Goal: Task Accomplishment & Management: Complete application form

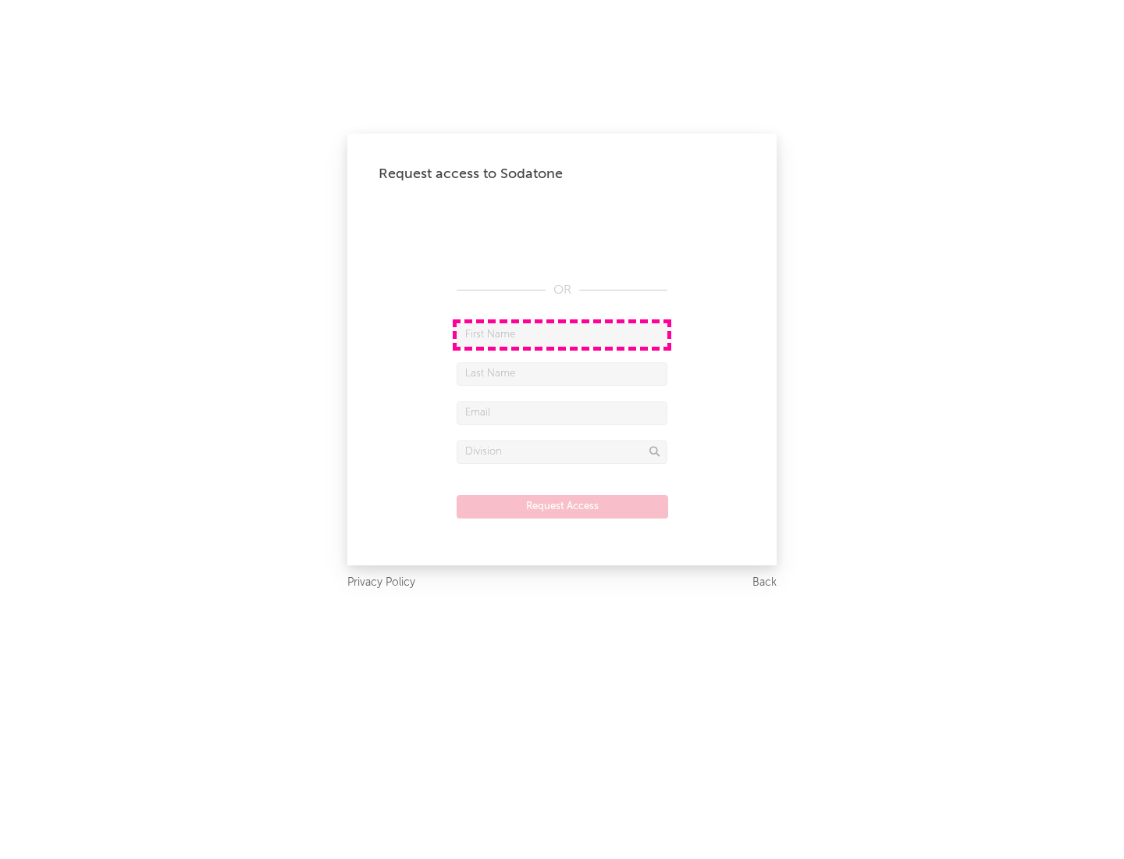
click at [562, 334] on input "text" at bounding box center [562, 334] width 211 height 23
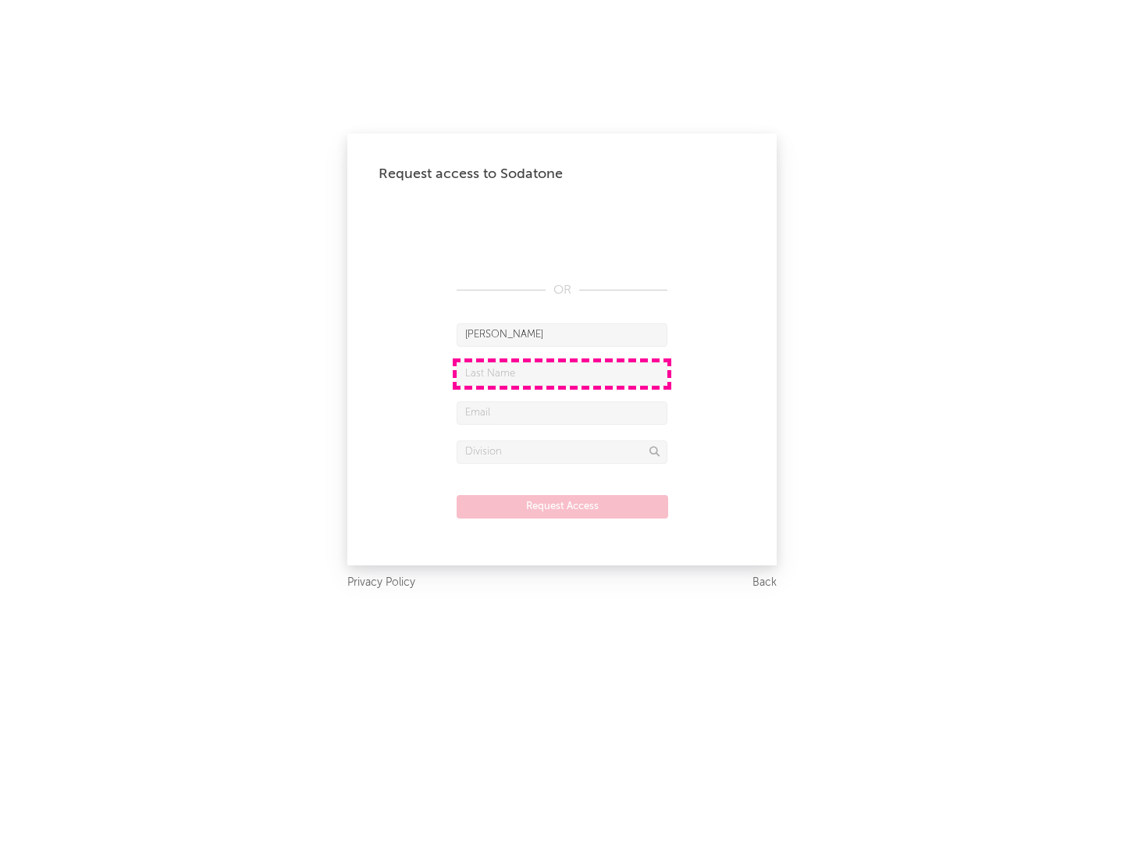
type input "[PERSON_NAME]"
click at [562, 373] on input "text" at bounding box center [562, 373] width 211 height 23
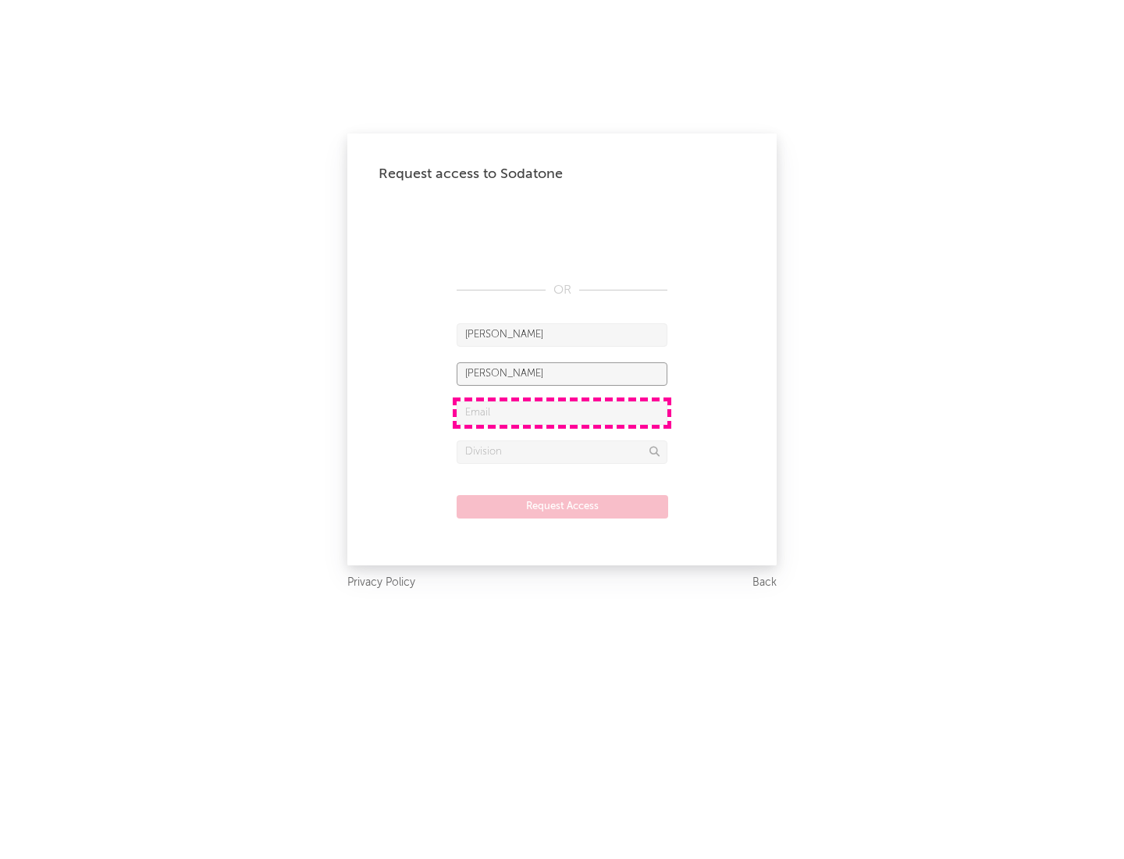
type input "[PERSON_NAME]"
click at [562, 412] on input "text" at bounding box center [562, 412] width 211 height 23
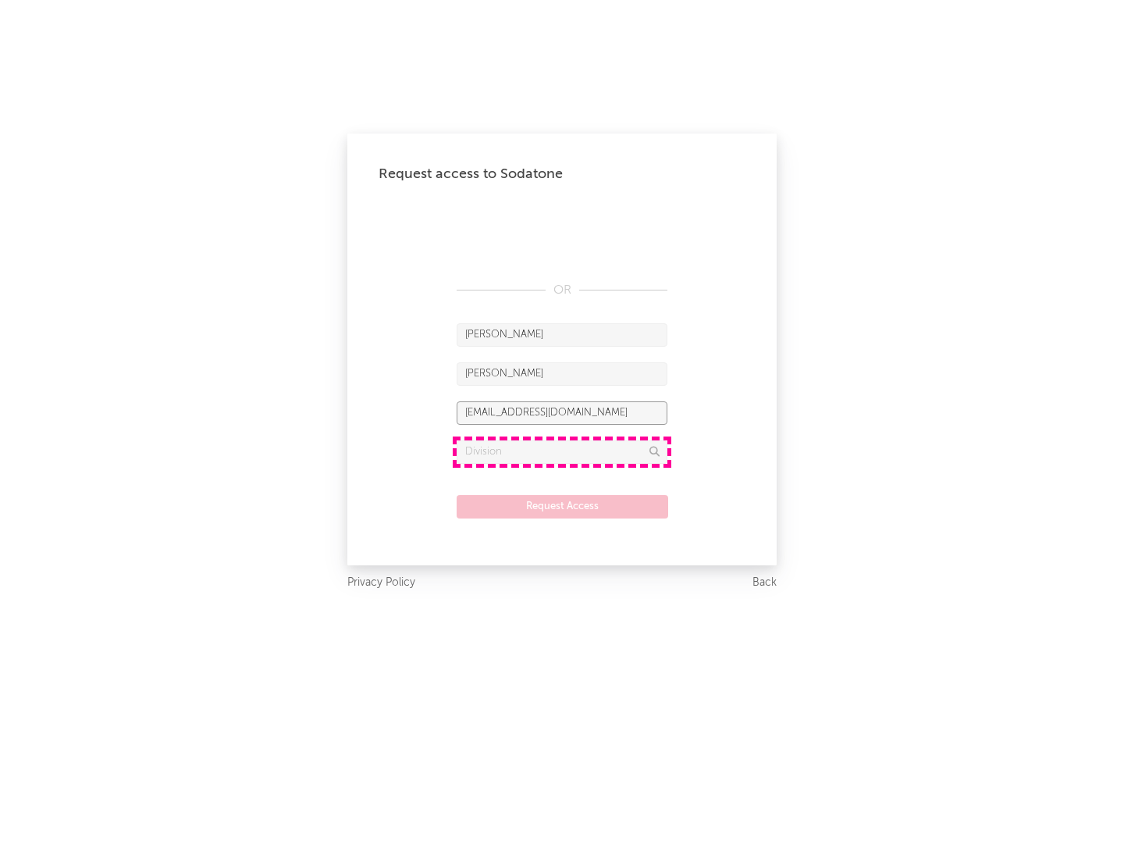
type input "[EMAIL_ADDRESS][DOMAIN_NAME]"
click at [562, 451] on input "text" at bounding box center [562, 451] width 211 height 23
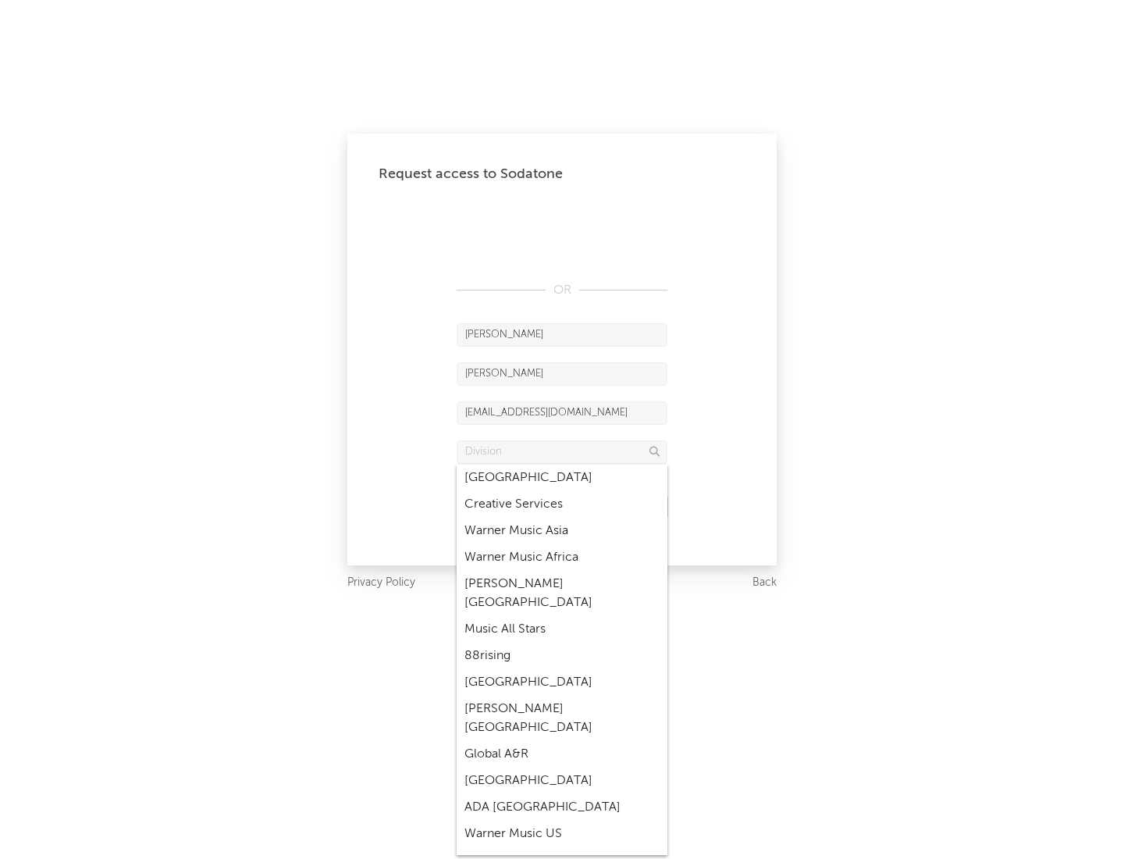
click at [562, 616] on div "Music All Stars" at bounding box center [562, 629] width 211 height 27
type input "Music All Stars"
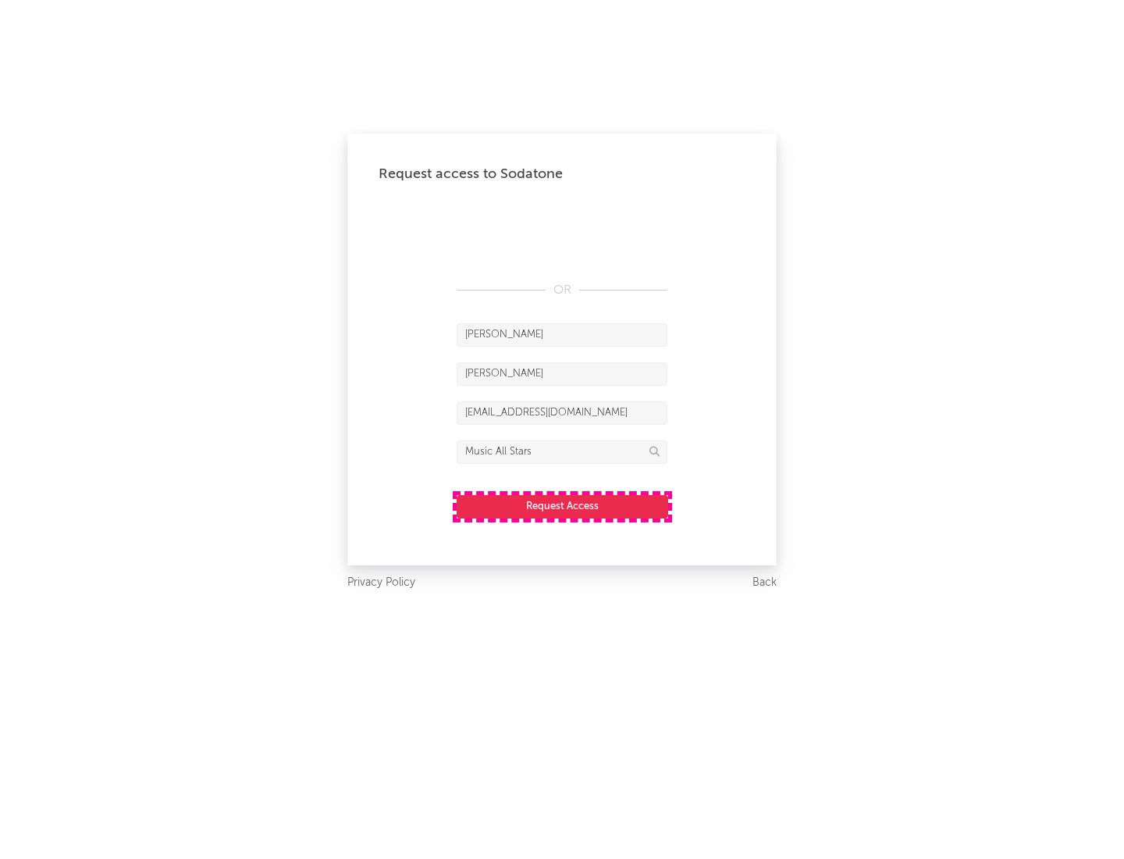
click at [562, 506] on button "Request Access" at bounding box center [563, 506] width 212 height 23
